Goal: Check status: Check status

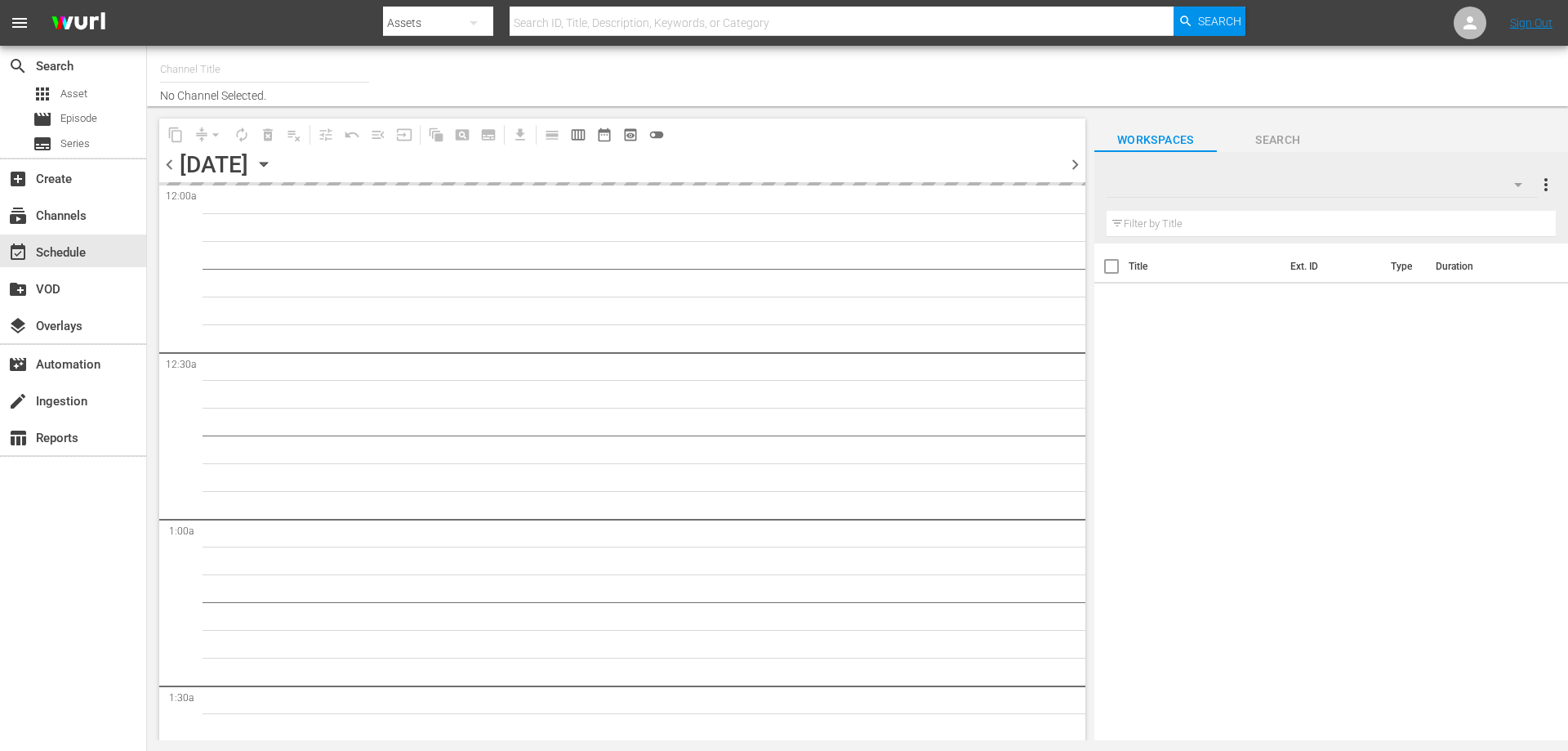
type input "RCN Más (926)"
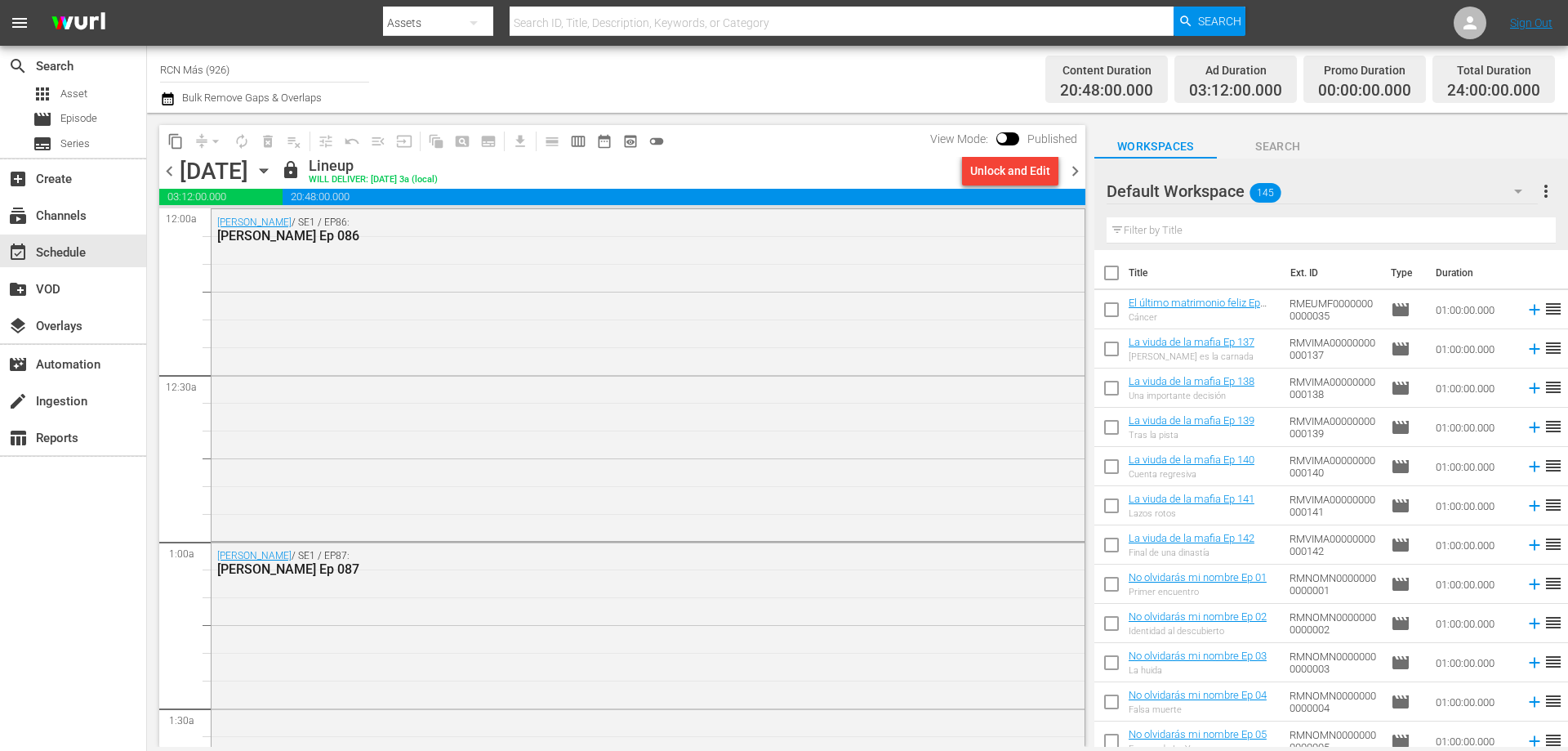
click at [1071, 174] on span "chevron_right" at bounding box center [1075, 171] width 20 height 20
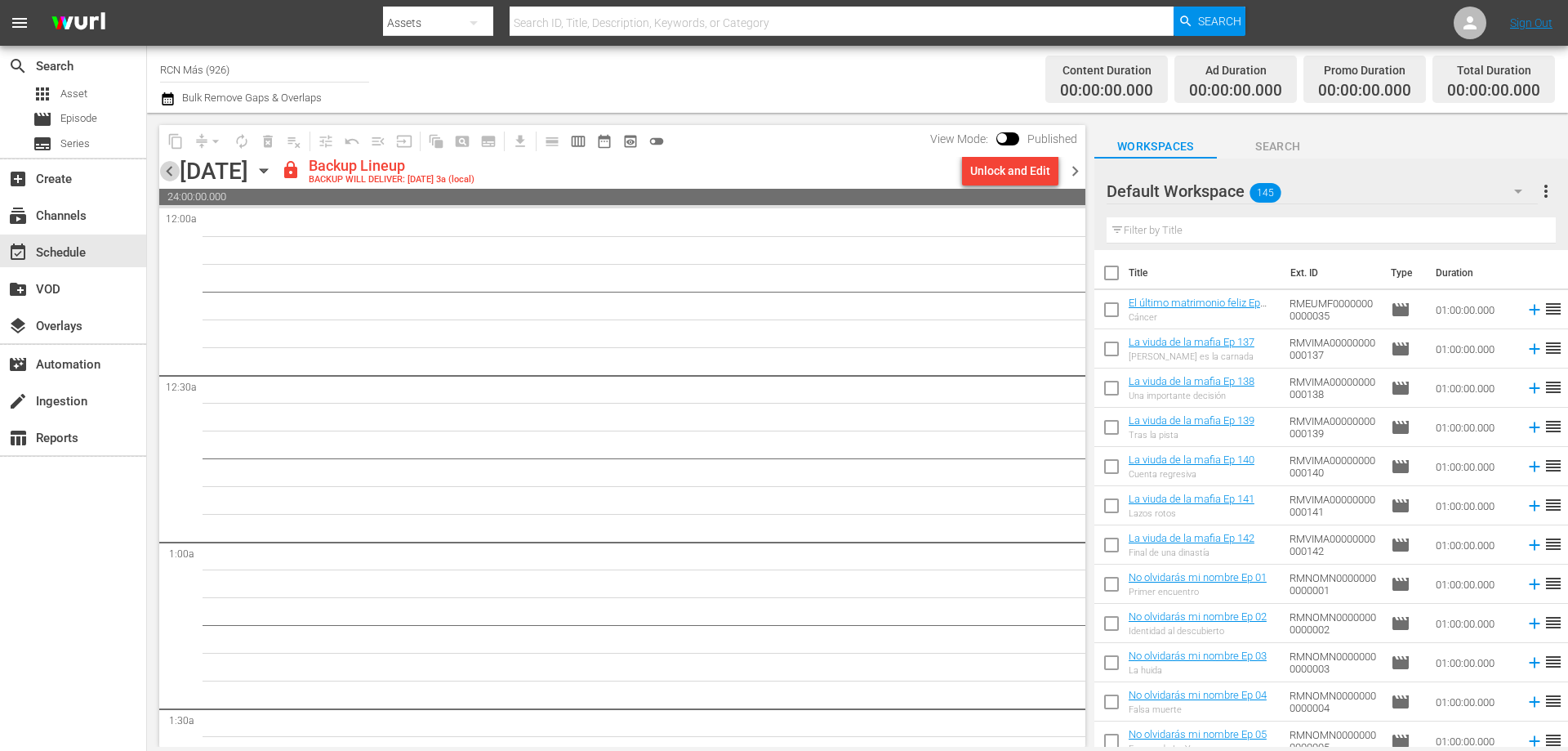
click at [172, 175] on span "chevron_left" at bounding box center [170, 171] width 20 height 20
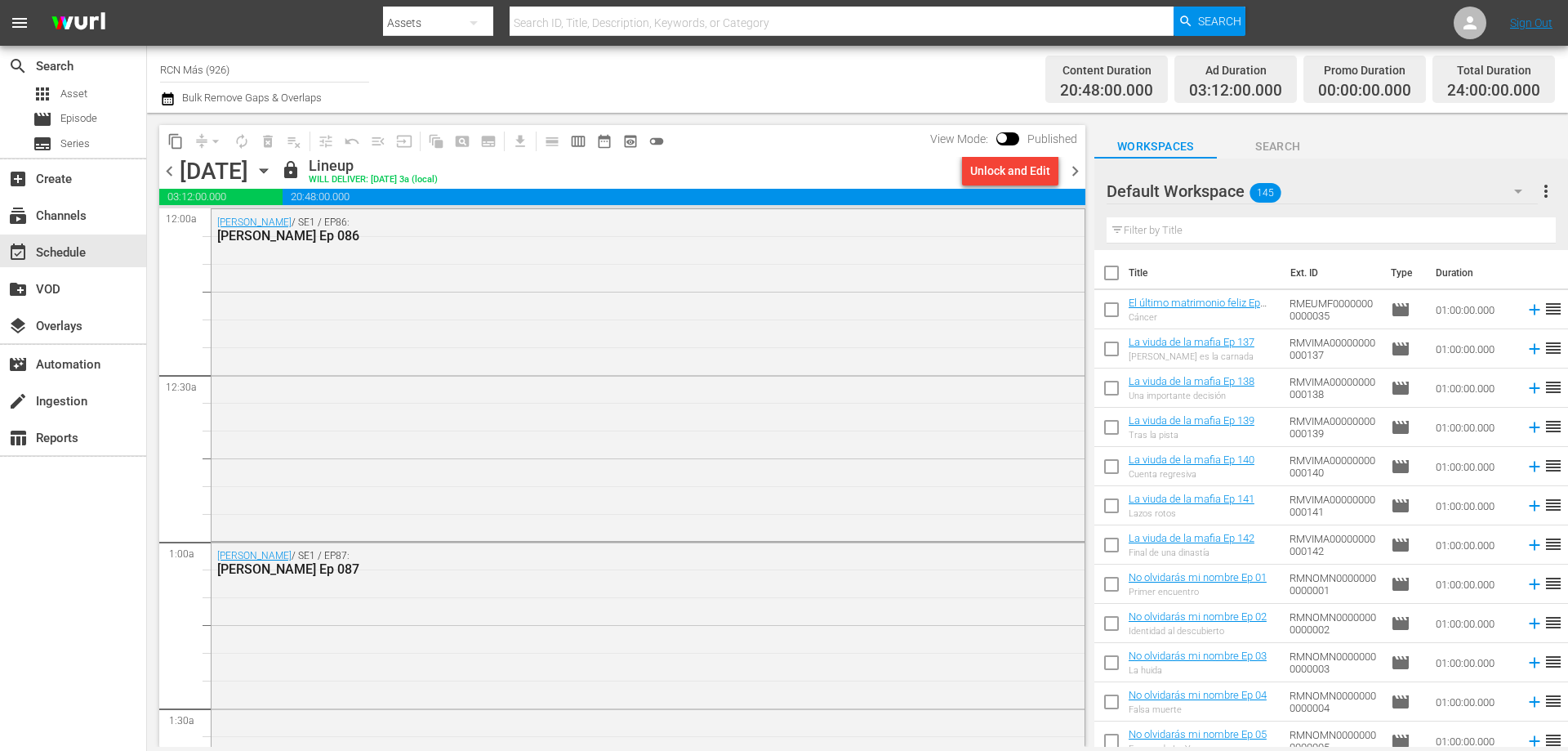
click at [172, 175] on span "chevron_left" at bounding box center [170, 171] width 20 height 20
